Goal: Task Accomplishment & Management: Manage account settings

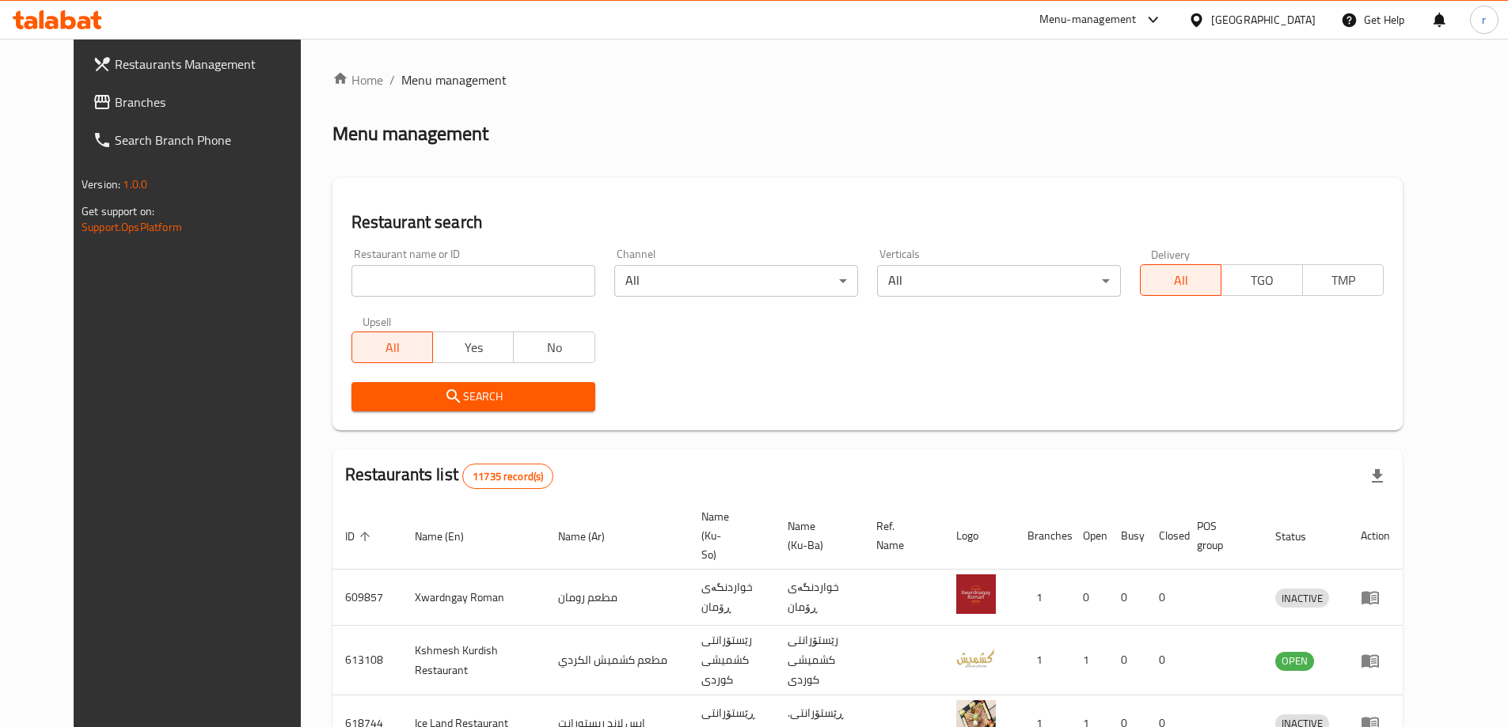
drag, startPoint x: 0, startPoint y: 0, endPoint x: 95, endPoint y: 107, distance: 143.0
click at [115, 102] on span "Branches" at bounding box center [214, 102] width 198 height 19
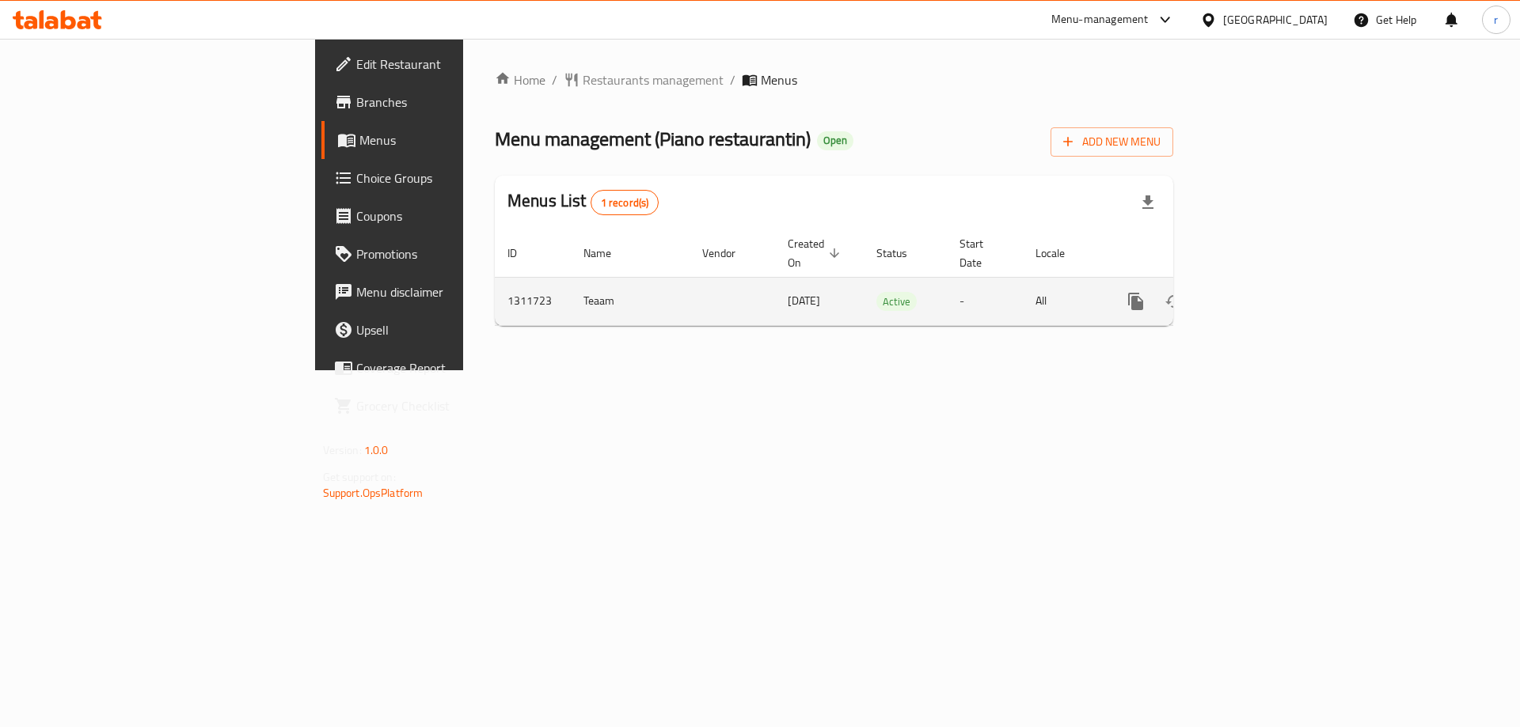
click at [1259, 292] on icon "enhanced table" at bounding box center [1249, 301] width 19 height 19
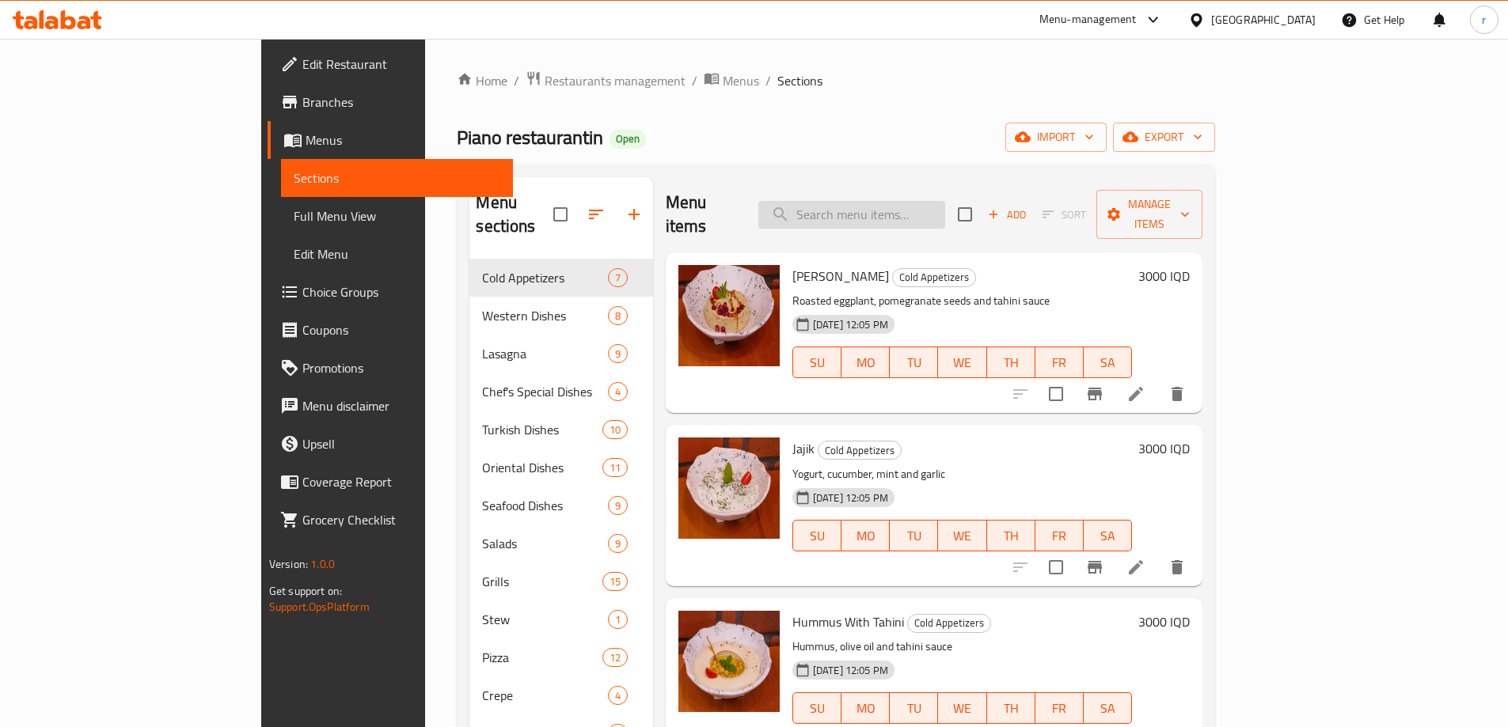
click at [945, 209] on input "search" at bounding box center [851, 215] width 187 height 28
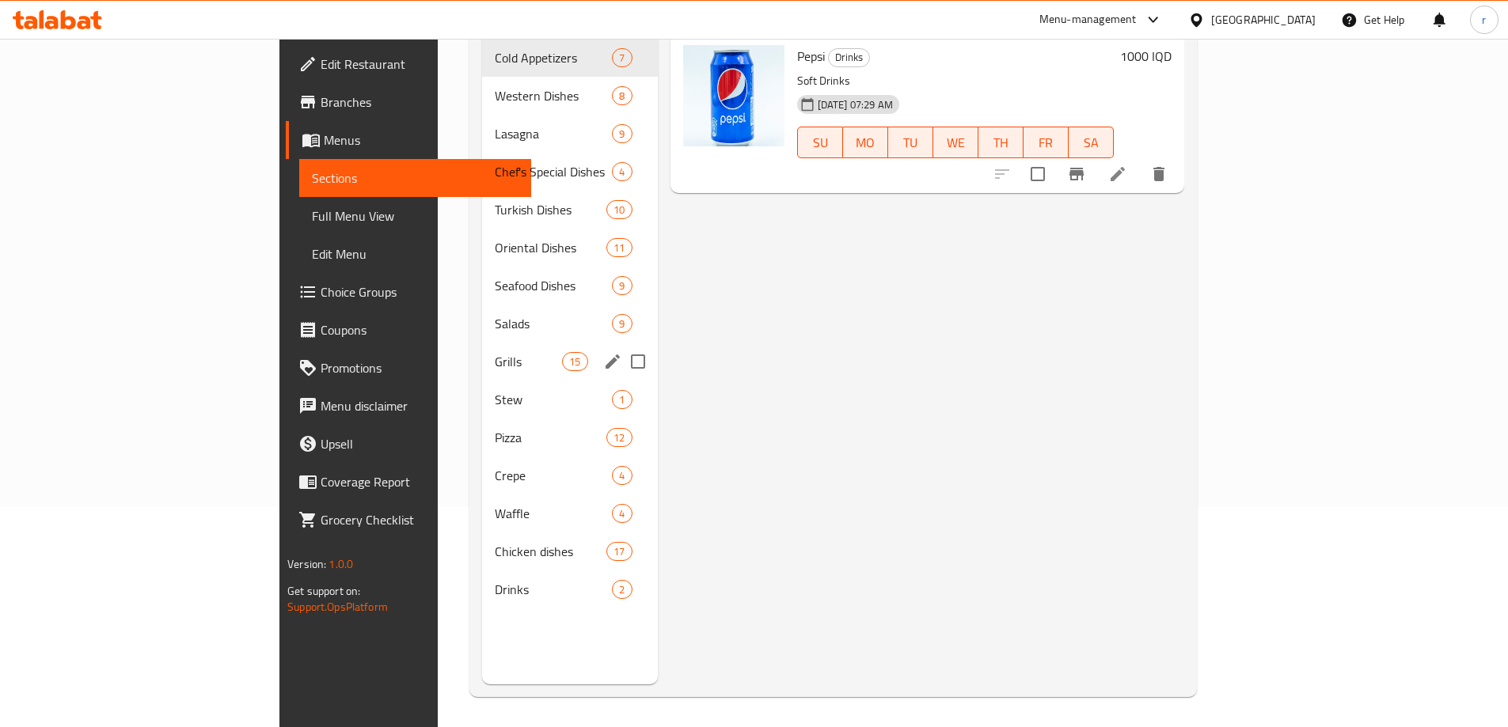
scroll to position [222, 0]
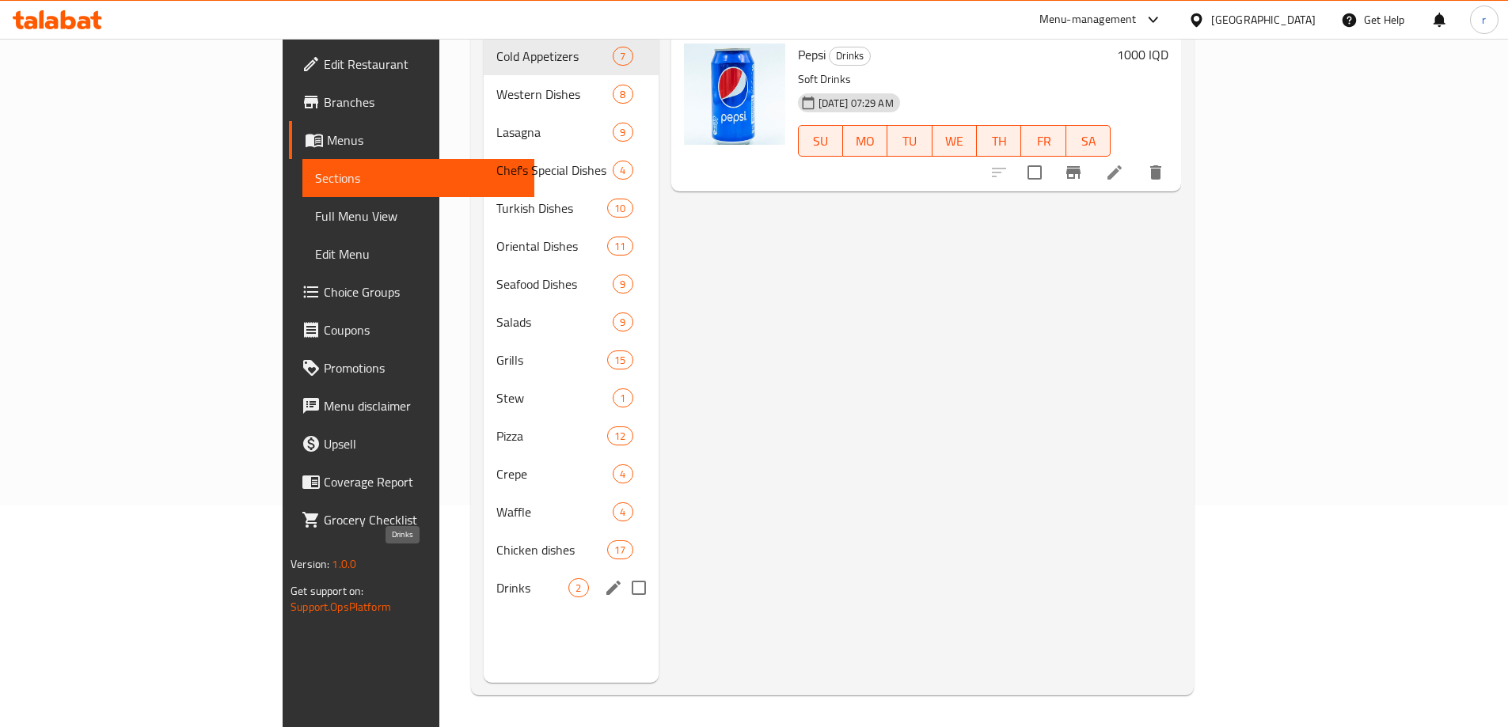
type input "soft"
click at [496, 579] on span "Drinks" at bounding box center [532, 588] width 72 height 19
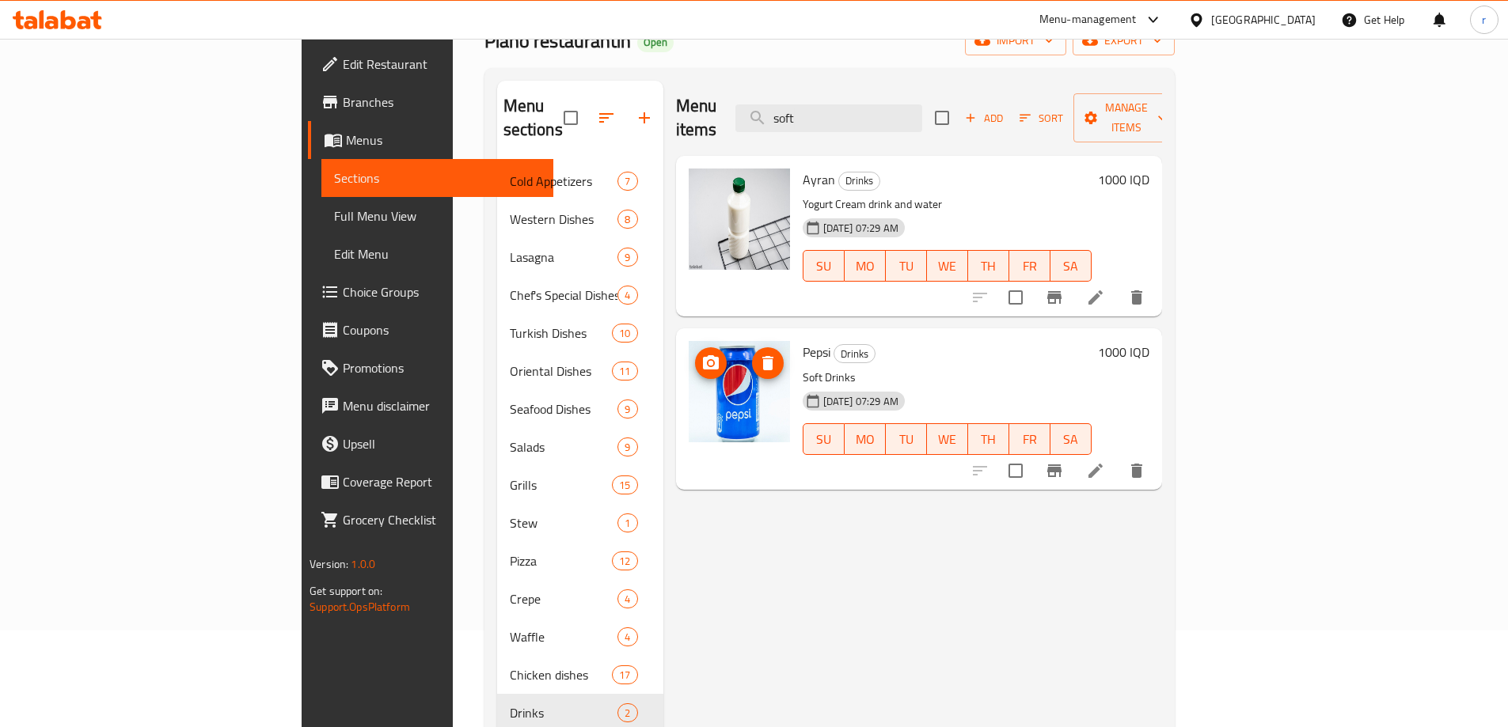
scroll to position [10, 0]
